Goal: Navigation & Orientation: Find specific page/section

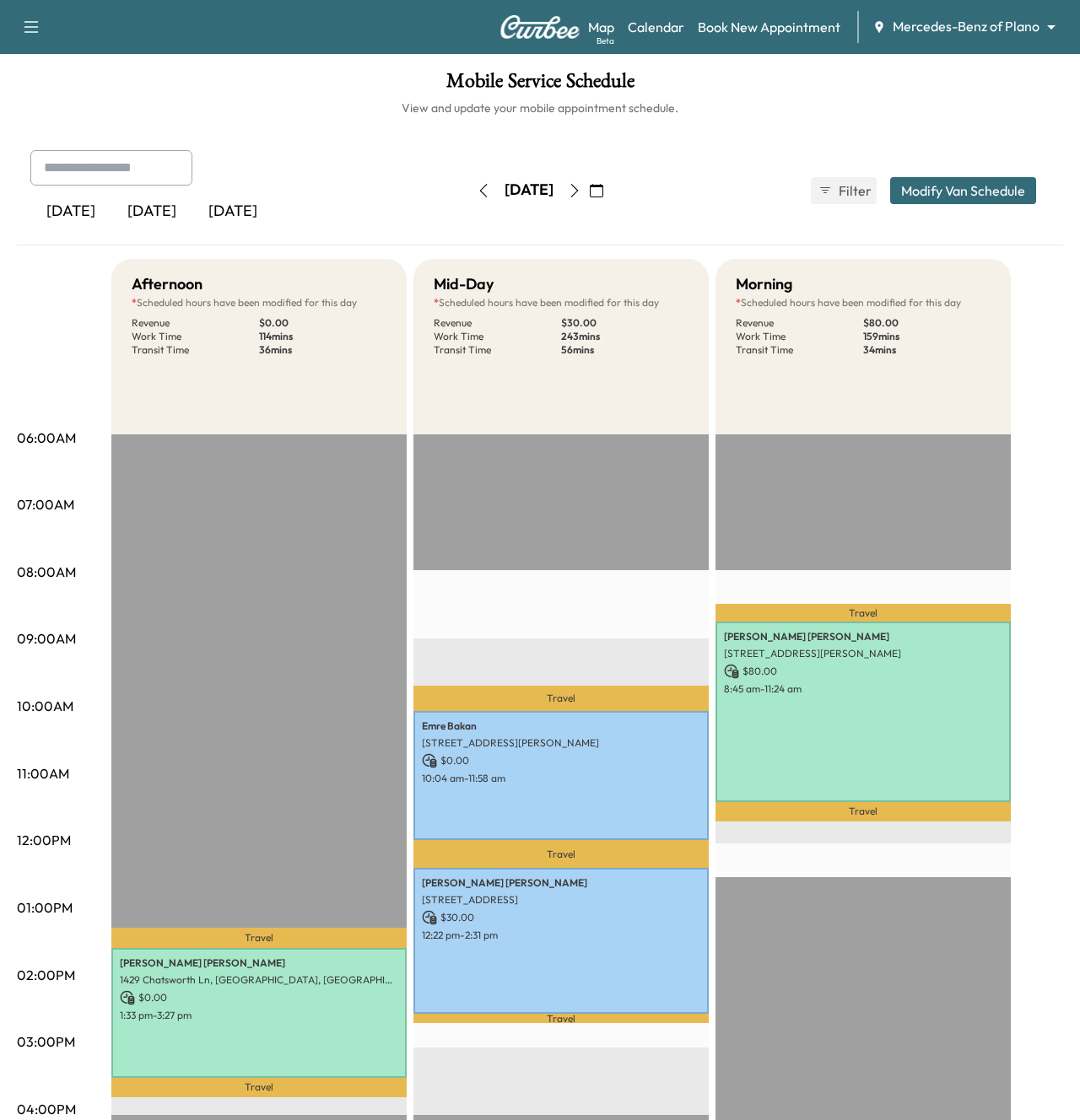
click at [936, 44] on div "Support Log Out Map Beta Calendar Book New Appointment Mercedes-Benz of Plano *…" at bounding box center [540, 27] width 1080 height 54
click at [951, 36] on body "Support Log Out Map Beta Calendar Book New Appointment Mercedes-Benz of Plano *…" at bounding box center [540, 560] width 1080 height 1120
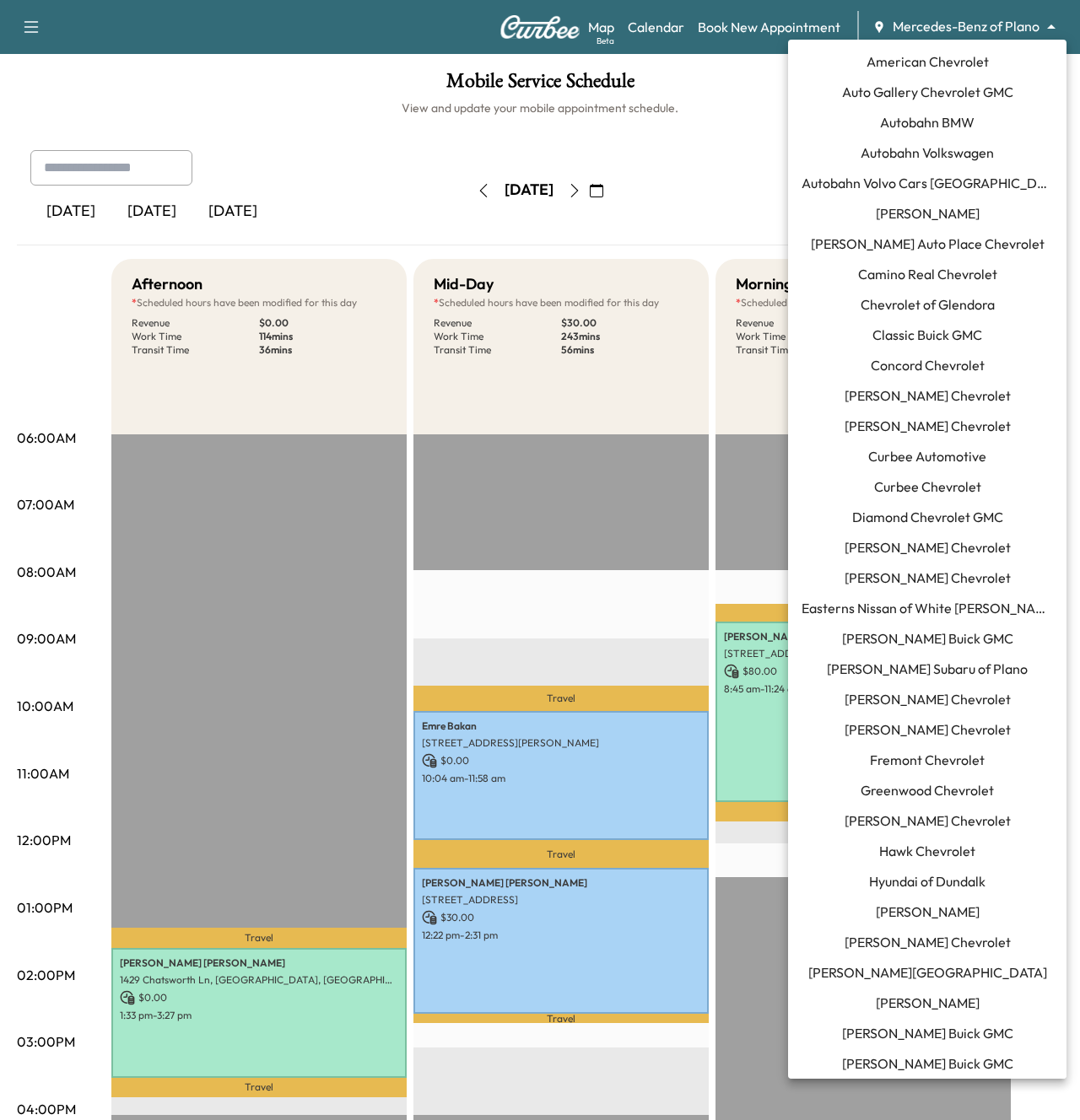
click at [938, 488] on span "Curbee Chevrolet" at bounding box center [926, 486] width 107 height 20
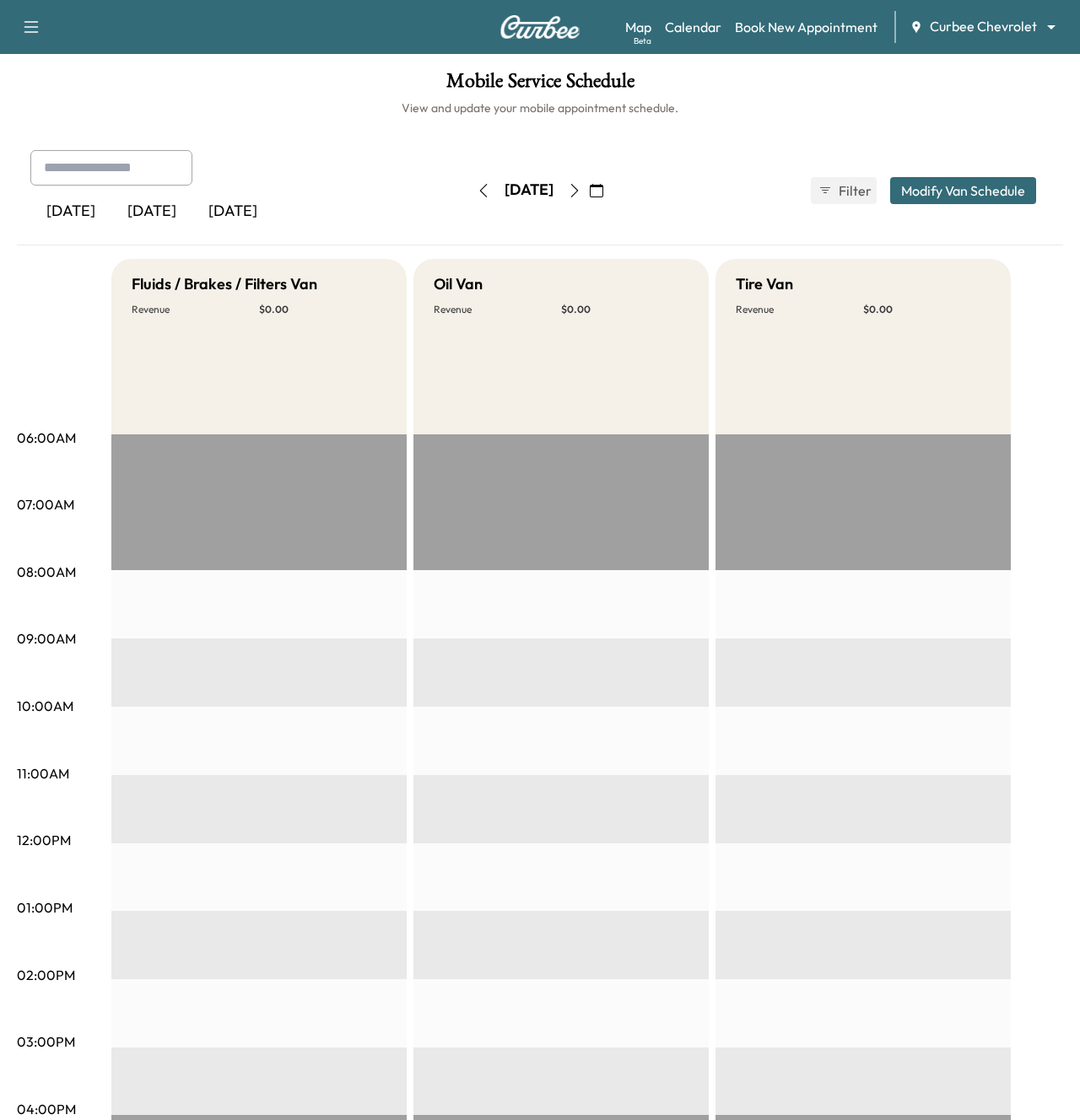
click at [603, 188] on icon "button" at bounding box center [597, 191] width 14 height 14
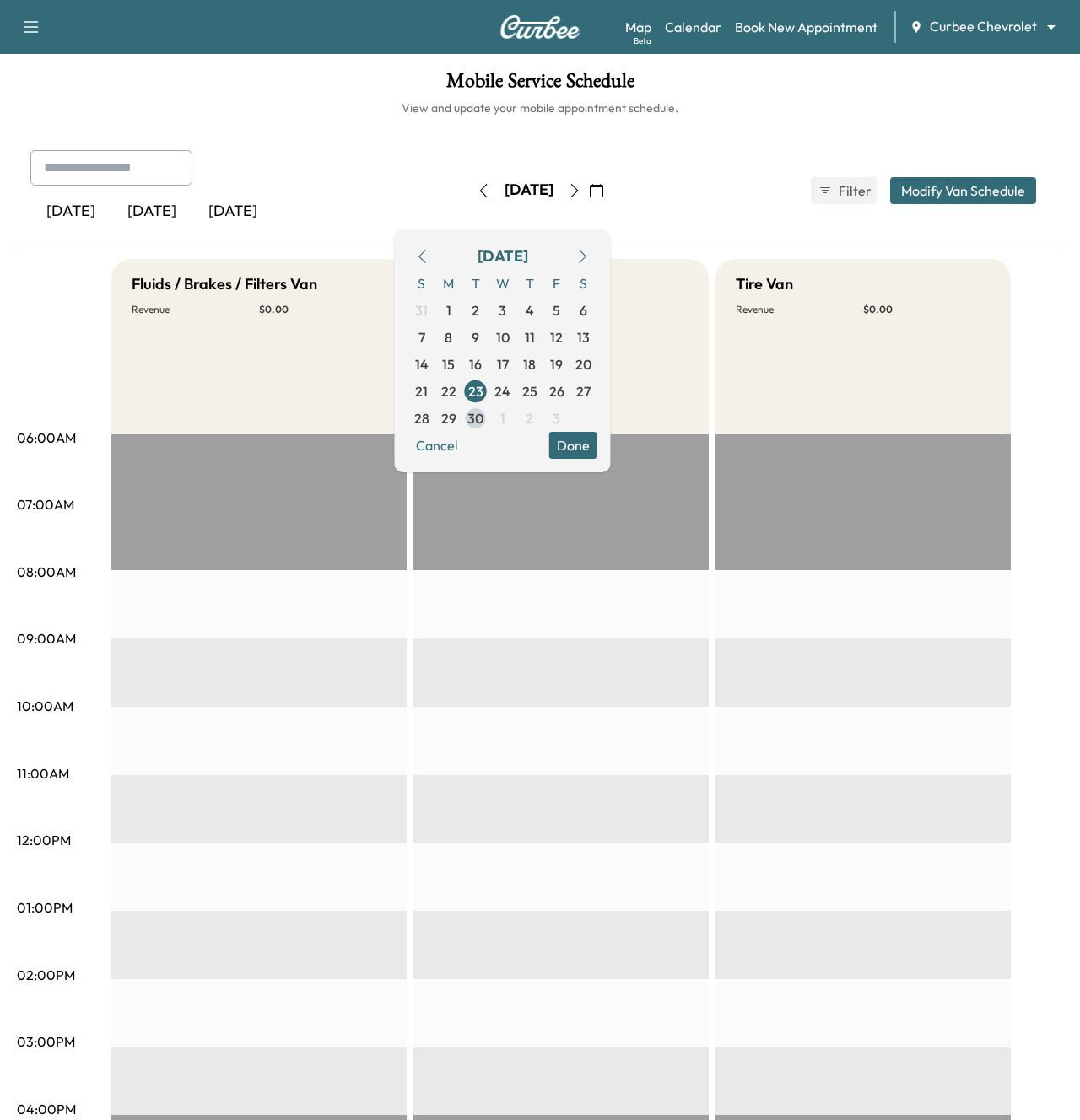
click at [483, 422] on span "30" at bounding box center [475, 418] width 16 height 20
click at [581, 195] on icon "button" at bounding box center [574, 191] width 14 height 14
click at [505, 312] on span "1" at bounding box center [503, 310] width 5 height 20
